Goal: Navigation & Orientation: Understand site structure

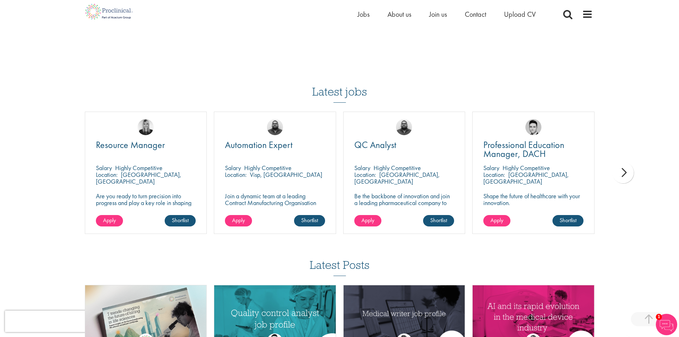
scroll to position [1062, 0]
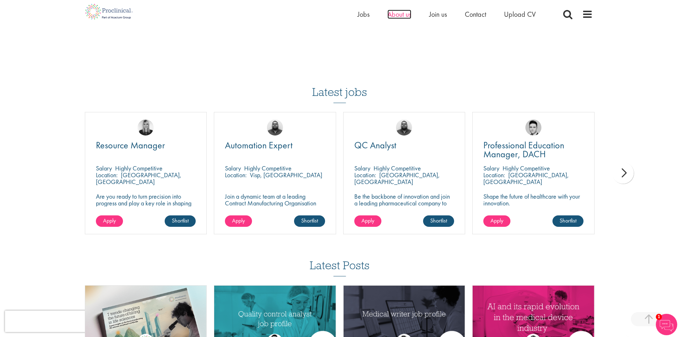
click at [400, 19] on span "About us" at bounding box center [400, 14] width 24 height 9
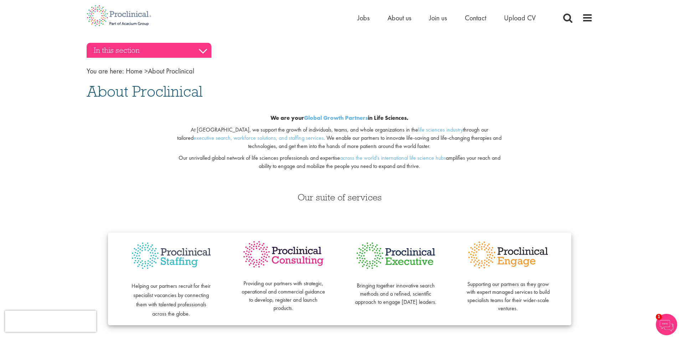
click at [201, 50] on h3 "In this section" at bounding box center [149, 50] width 125 height 15
click at [201, 51] on h3 "In this section" at bounding box center [149, 50] width 125 height 15
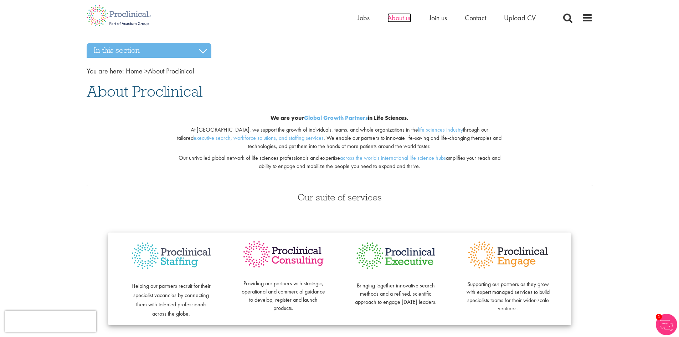
click at [405, 17] on span "About us" at bounding box center [400, 17] width 24 height 9
